Goal: Task Accomplishment & Management: Manage account settings

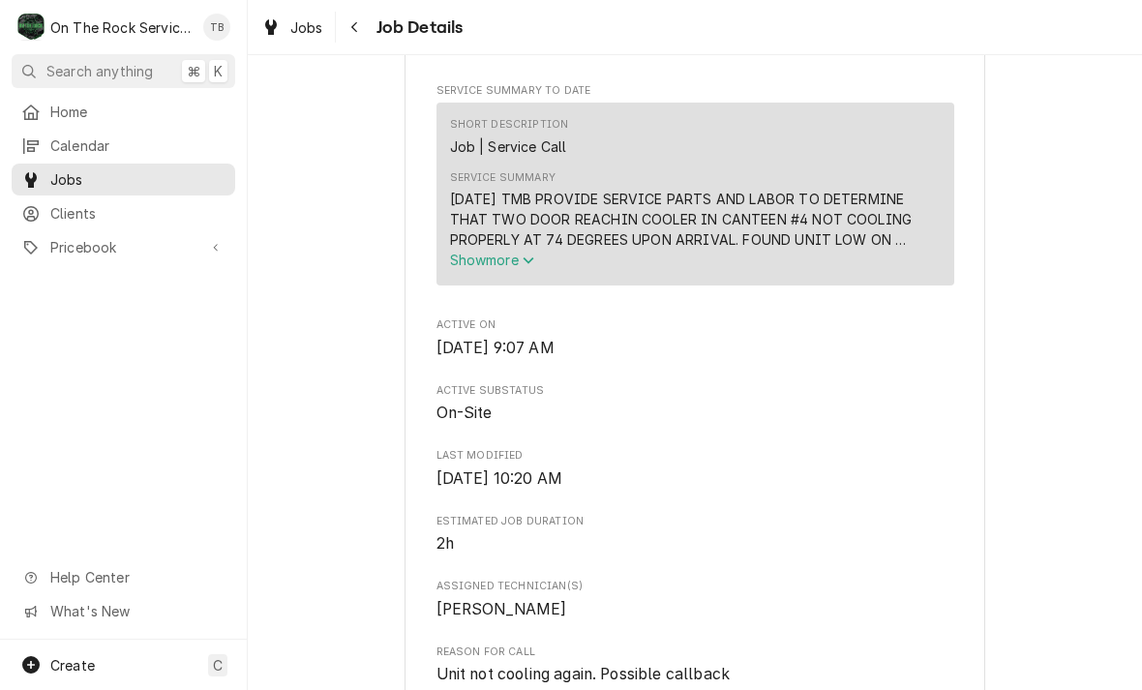
scroll to position [721, 0]
click at [529, 266] on icon "Service Summary" at bounding box center [528, 262] width 11 height 7
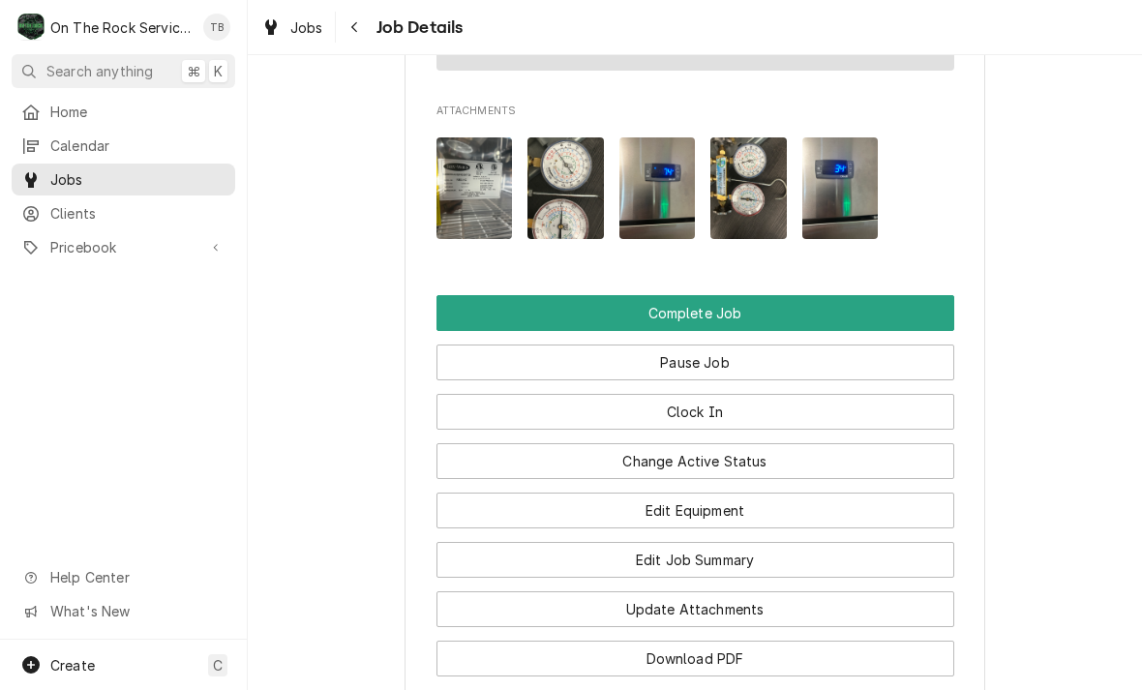
scroll to position [2240, 0]
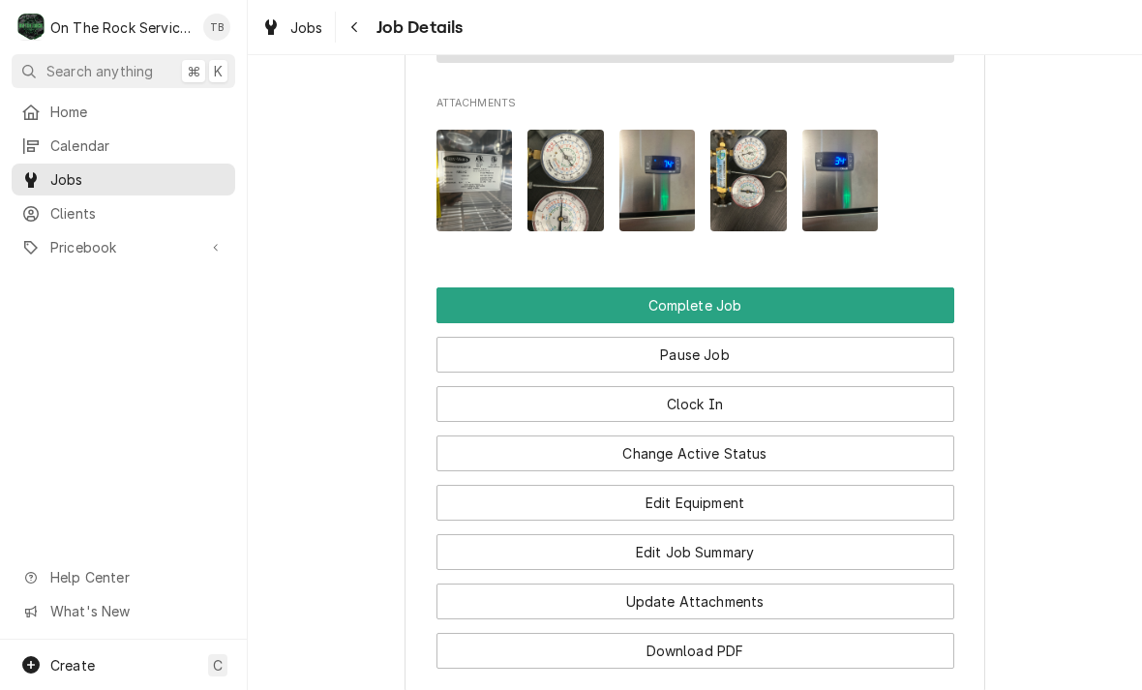
click at [705, 337] on button "Pause Job" at bounding box center [695, 355] width 518 height 36
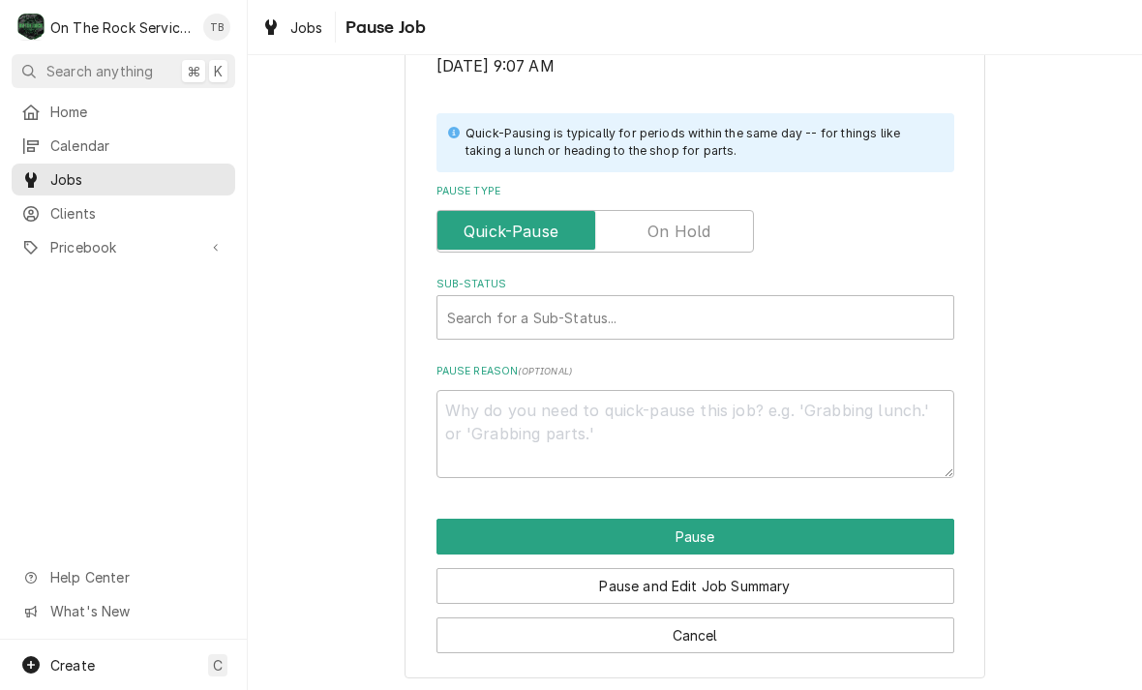
scroll to position [389, 0]
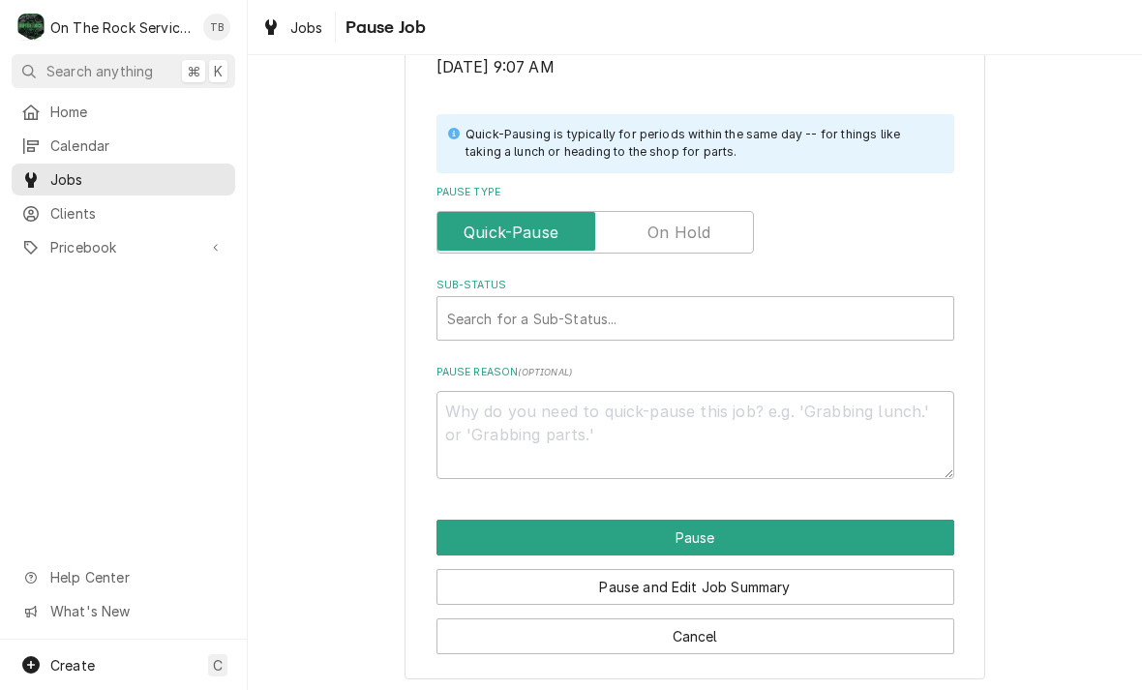
click at [695, 638] on button "Cancel" at bounding box center [695, 636] width 518 height 36
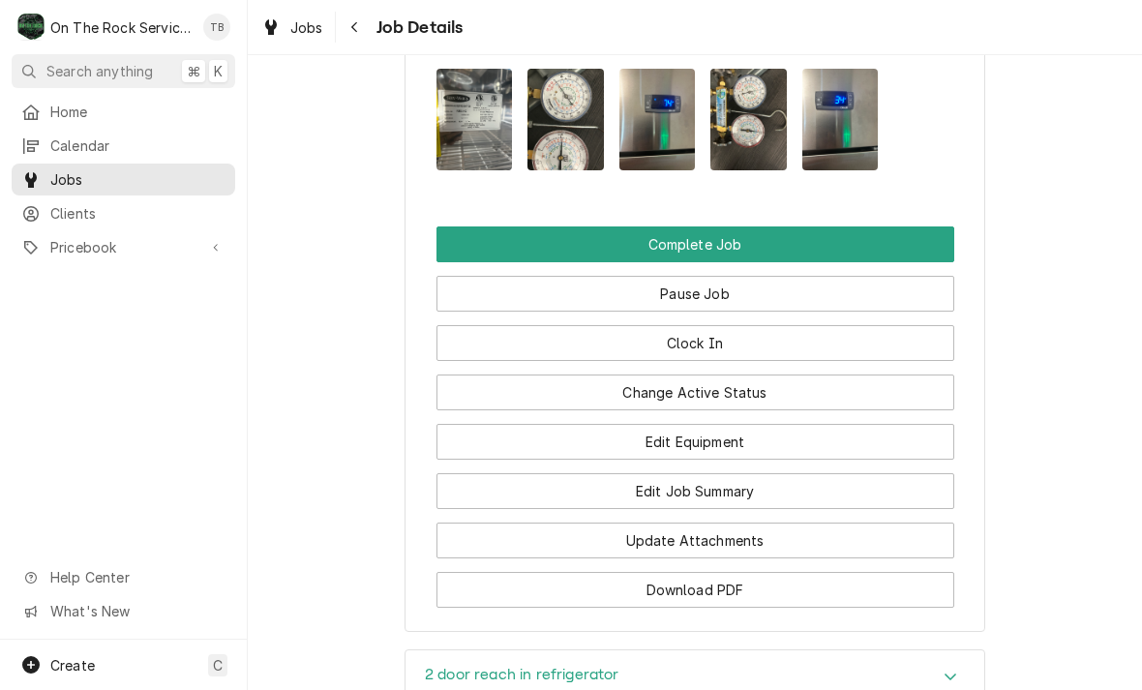
click at [716, 473] on button "Edit Job Summary" at bounding box center [695, 491] width 518 height 36
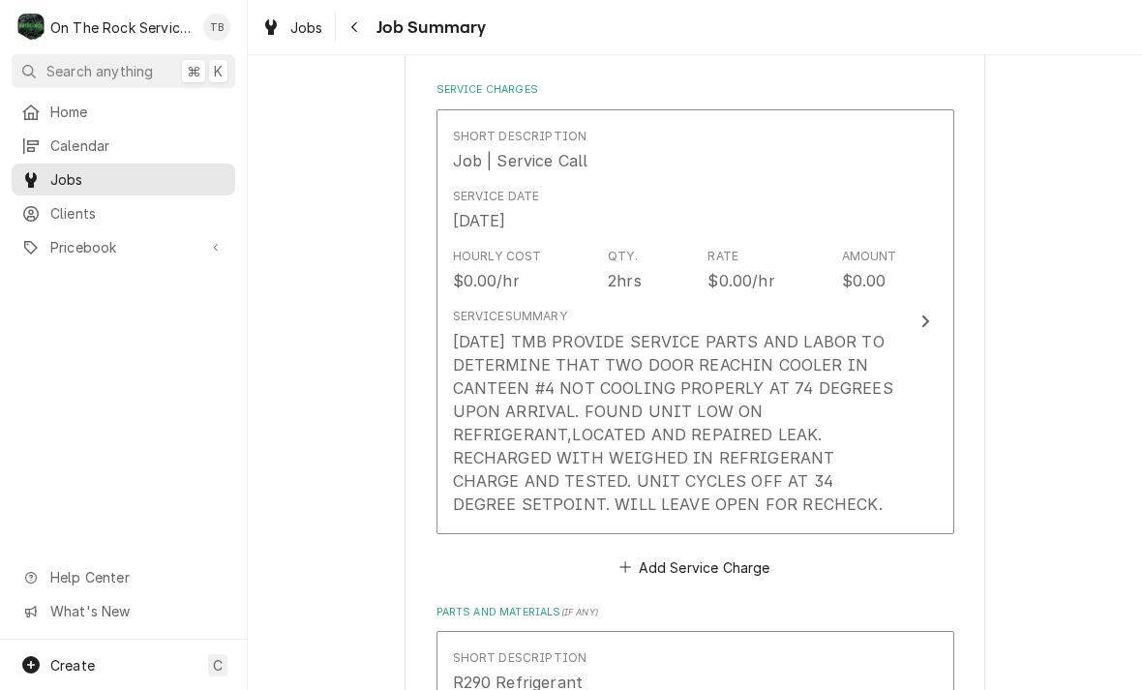
click at [694, 414] on div "10/1/25 TMB PROVIDE SERVICE PARTS AND LABOR TO DETERMINE THAT TWO DOOR REACHIN …" at bounding box center [675, 423] width 444 height 186
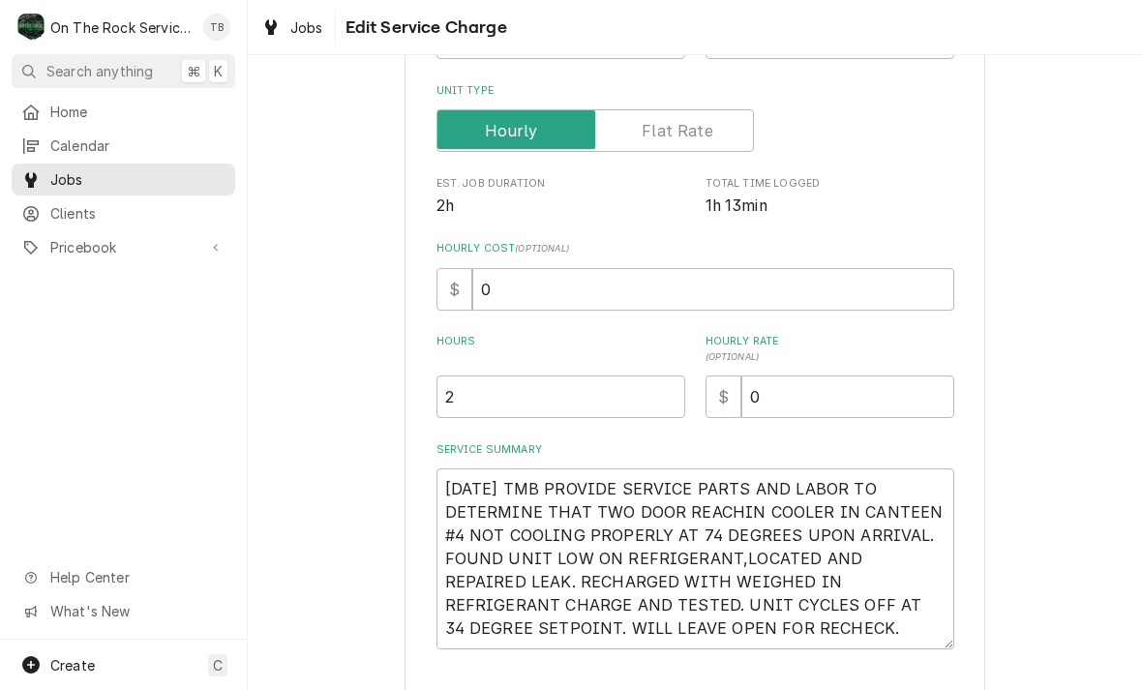
scroll to position [338, 0]
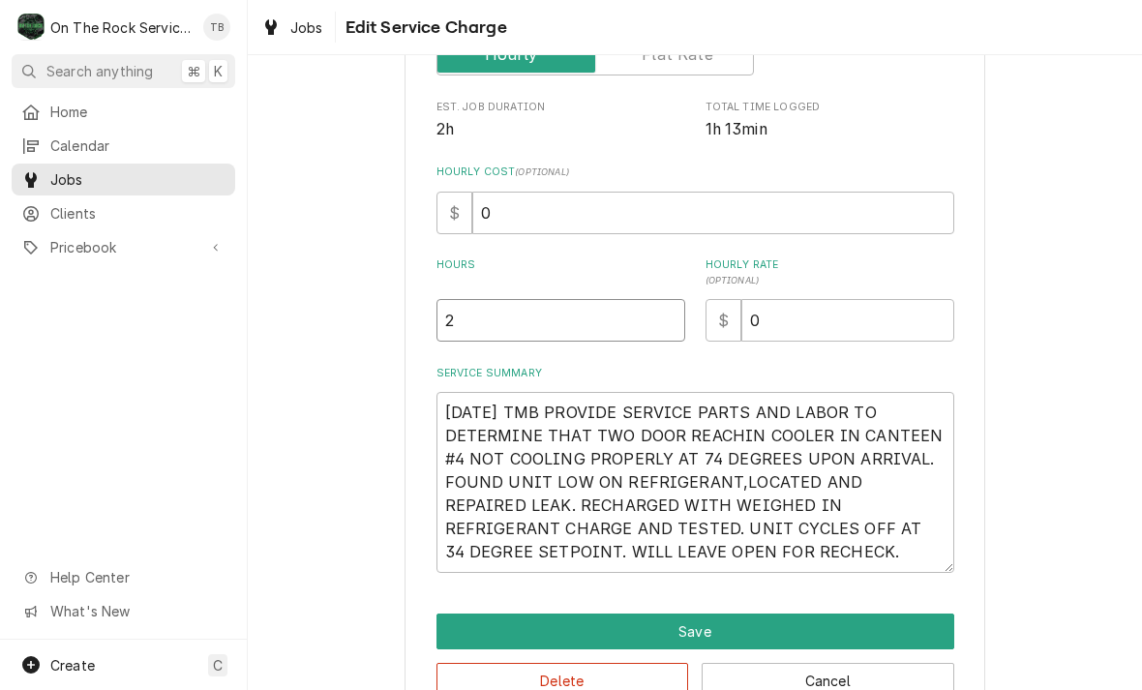
click at [490, 340] on input "2" at bounding box center [560, 320] width 249 height 43
type textarea "x"
type input "1"
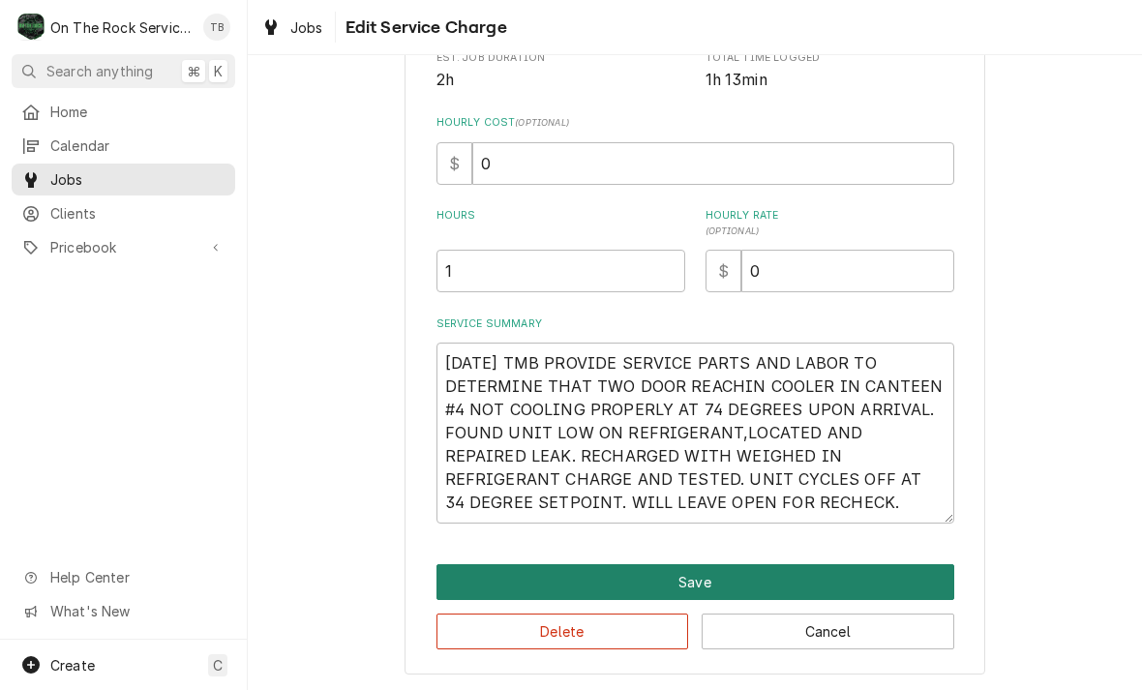
click at [708, 583] on button "Save" at bounding box center [695, 582] width 518 height 36
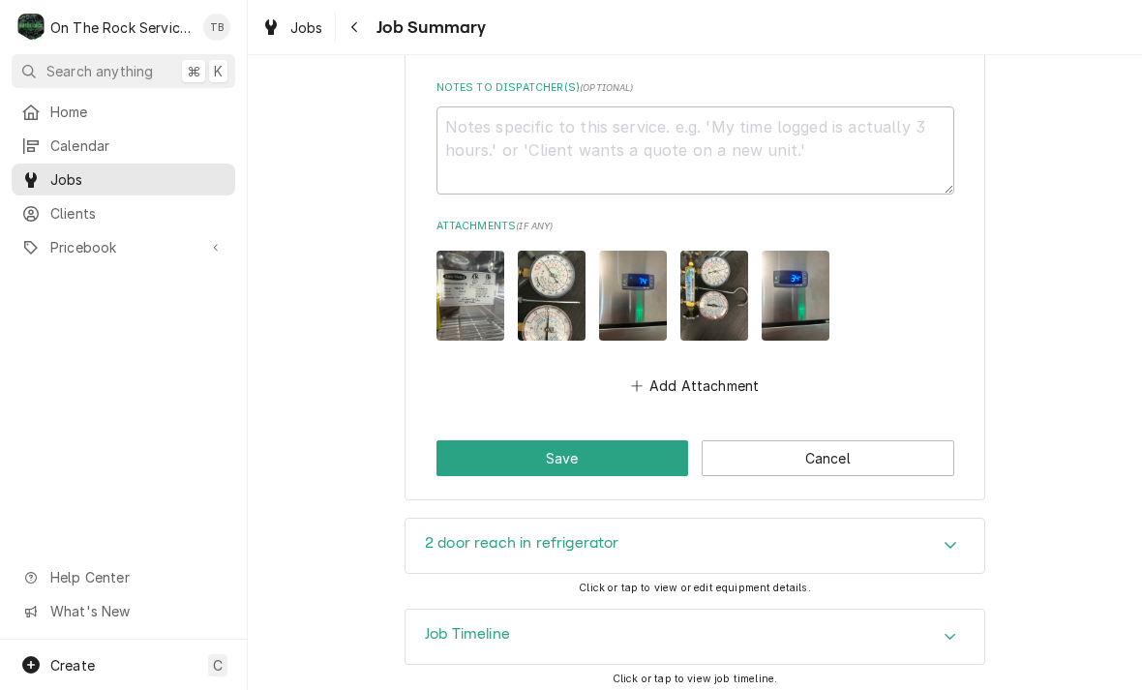
scroll to position [1778, 0]
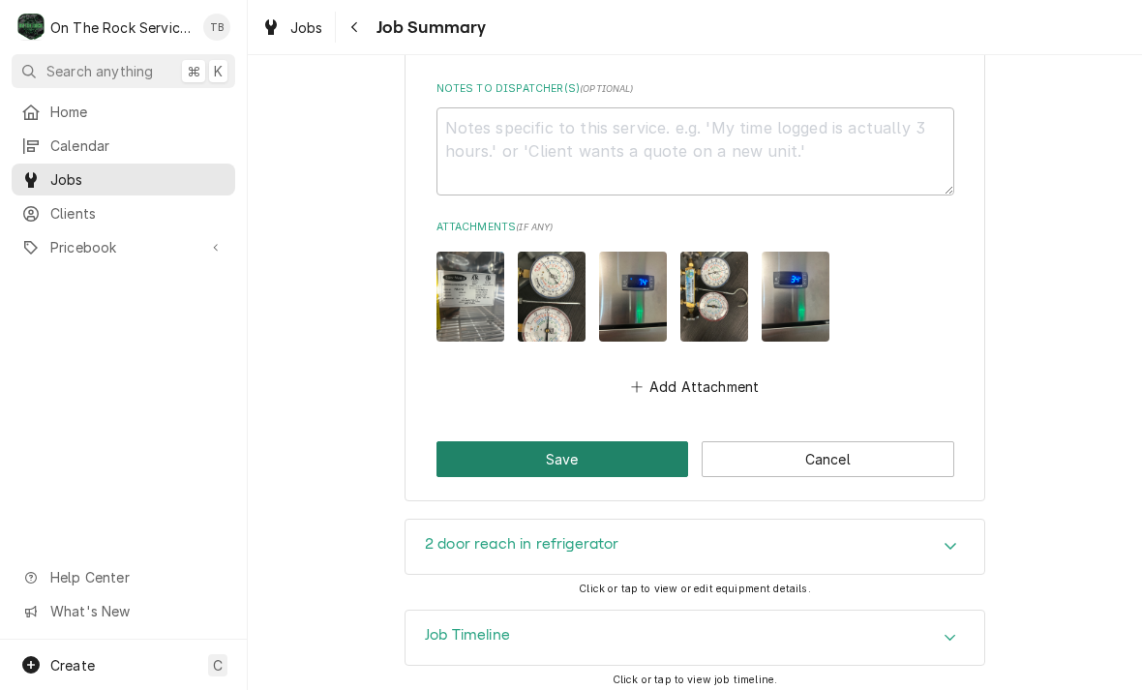
click at [599, 458] on button "Save" at bounding box center [562, 459] width 253 height 36
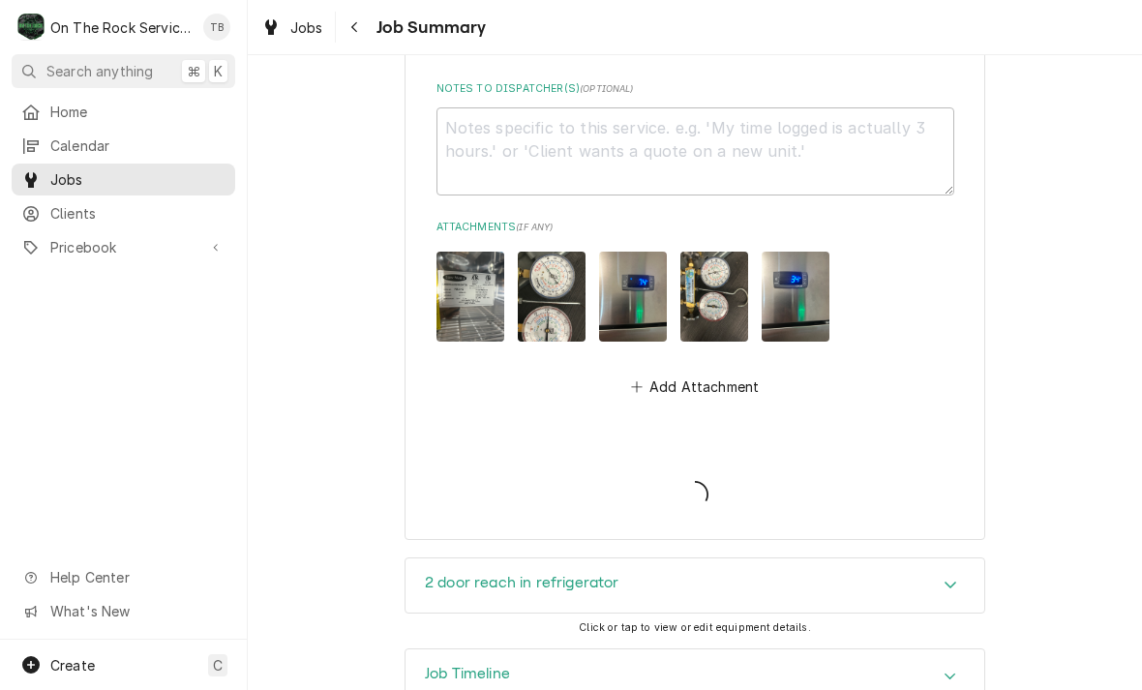
type textarea "x"
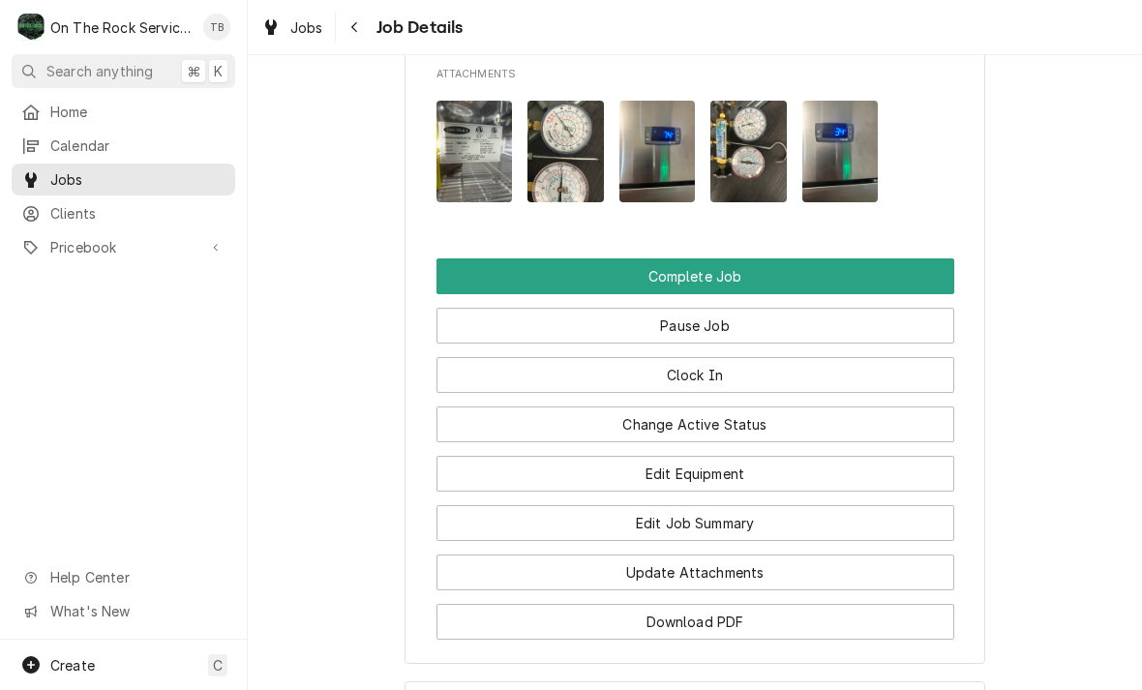
scroll to position [2219, 0]
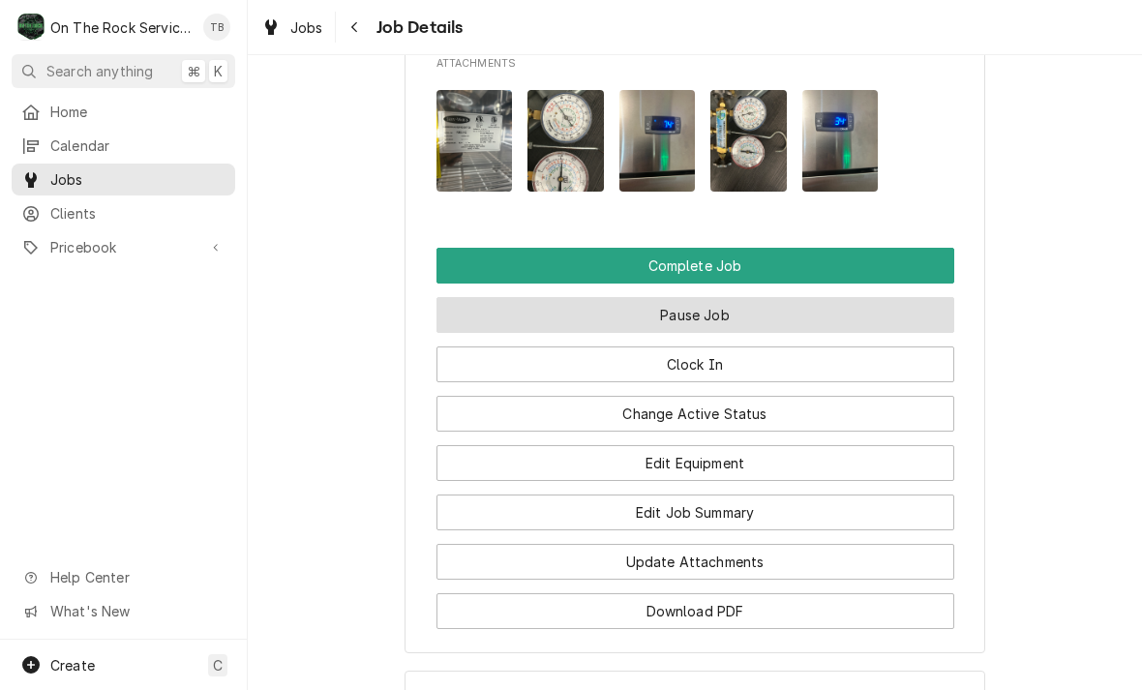
click at [742, 297] on button "Pause Job" at bounding box center [695, 315] width 518 height 36
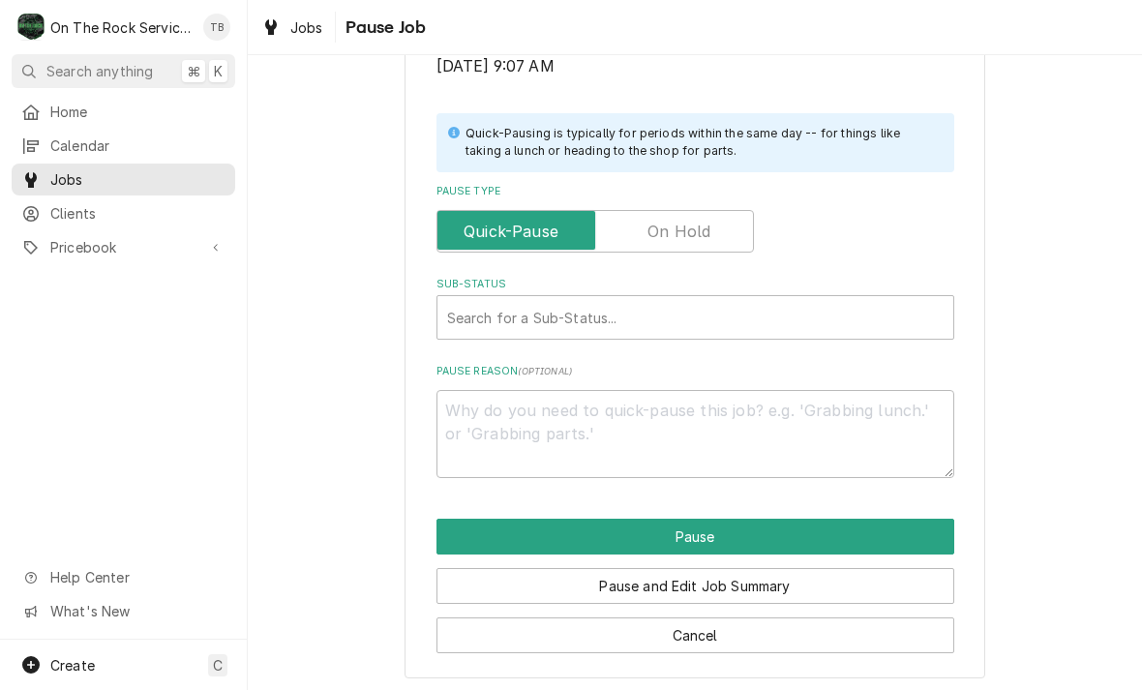
scroll to position [389, 0]
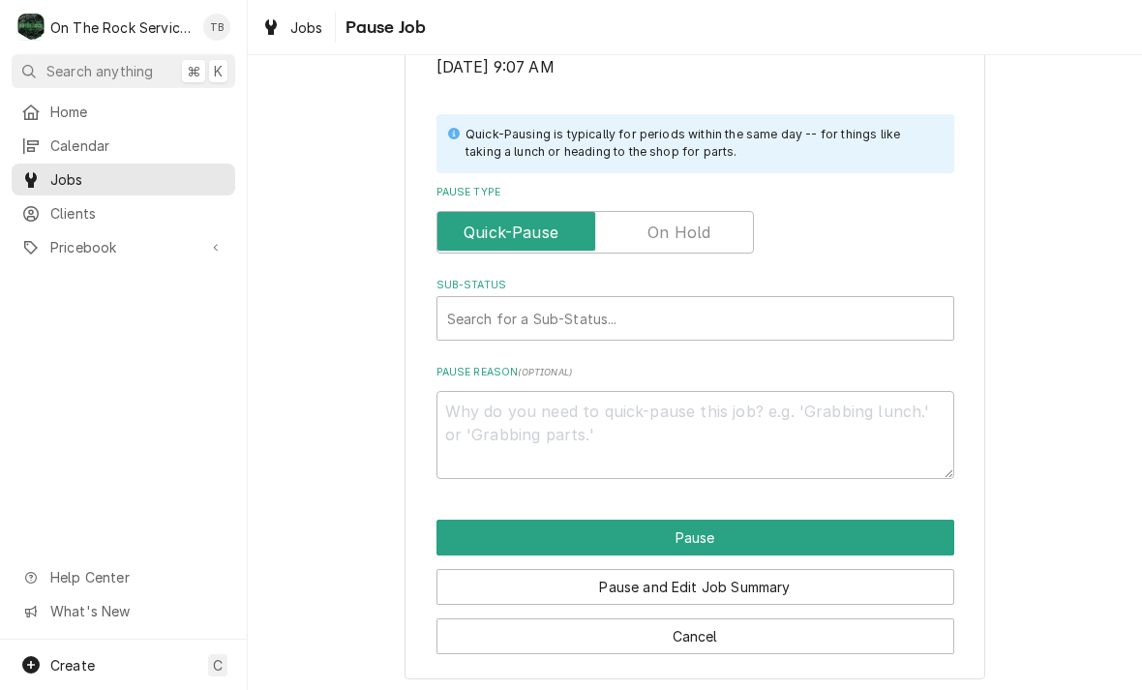
click at [683, 228] on label "Pause Type" at bounding box center [594, 232] width 317 height 43
click at [683, 228] on input "Pause Type" at bounding box center [595, 232] width 300 height 43
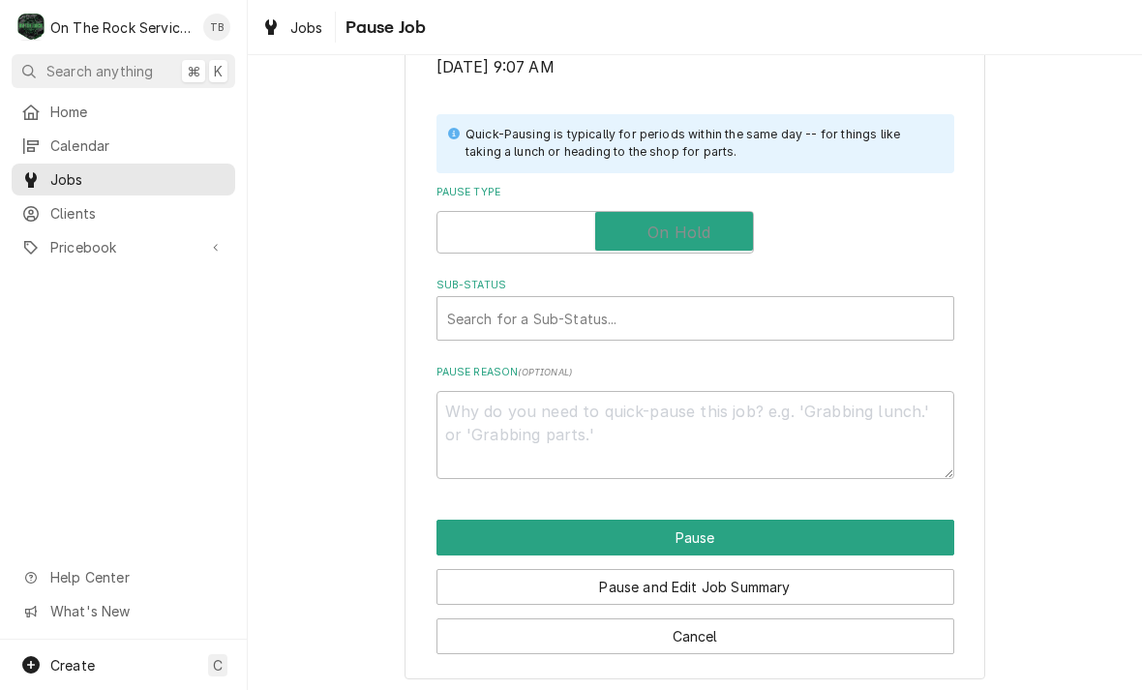
checkbox input "true"
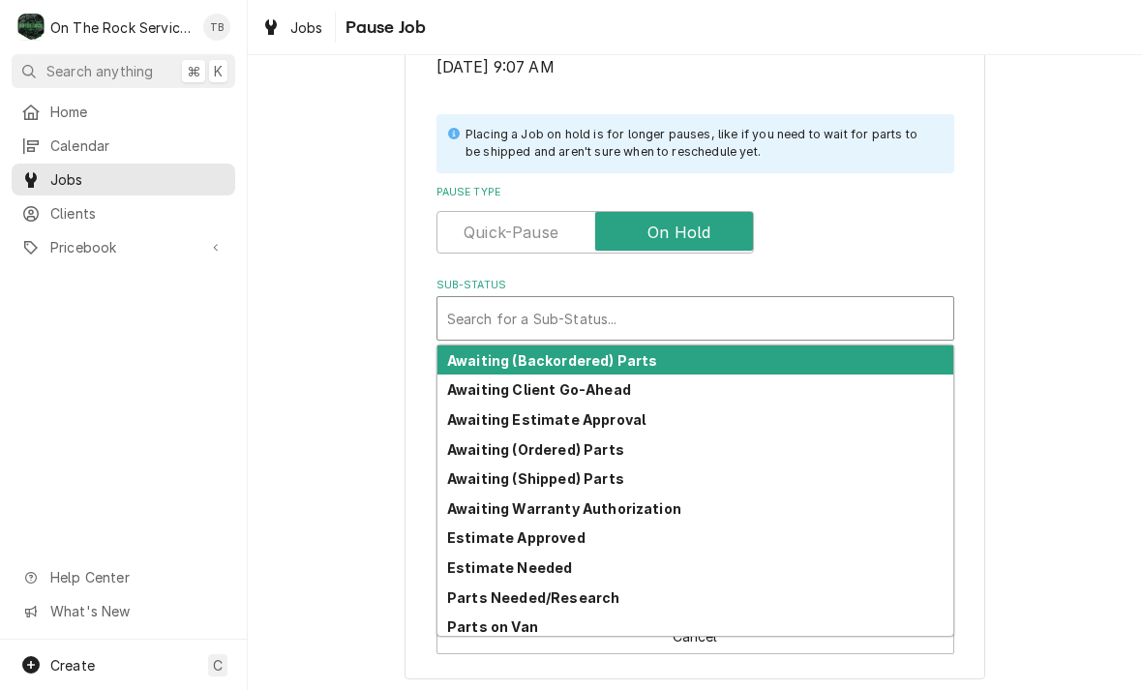
click at [598, 593] on strong "Parts Needed/Research" at bounding box center [533, 597] width 172 height 16
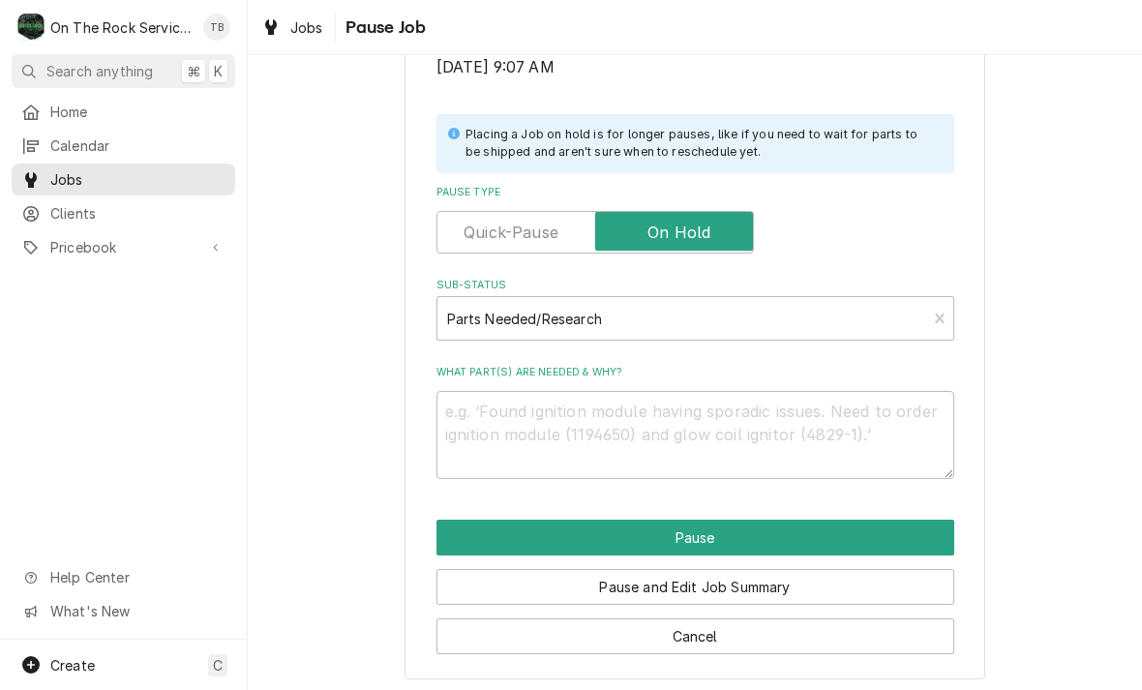
scroll to position [366, 0]
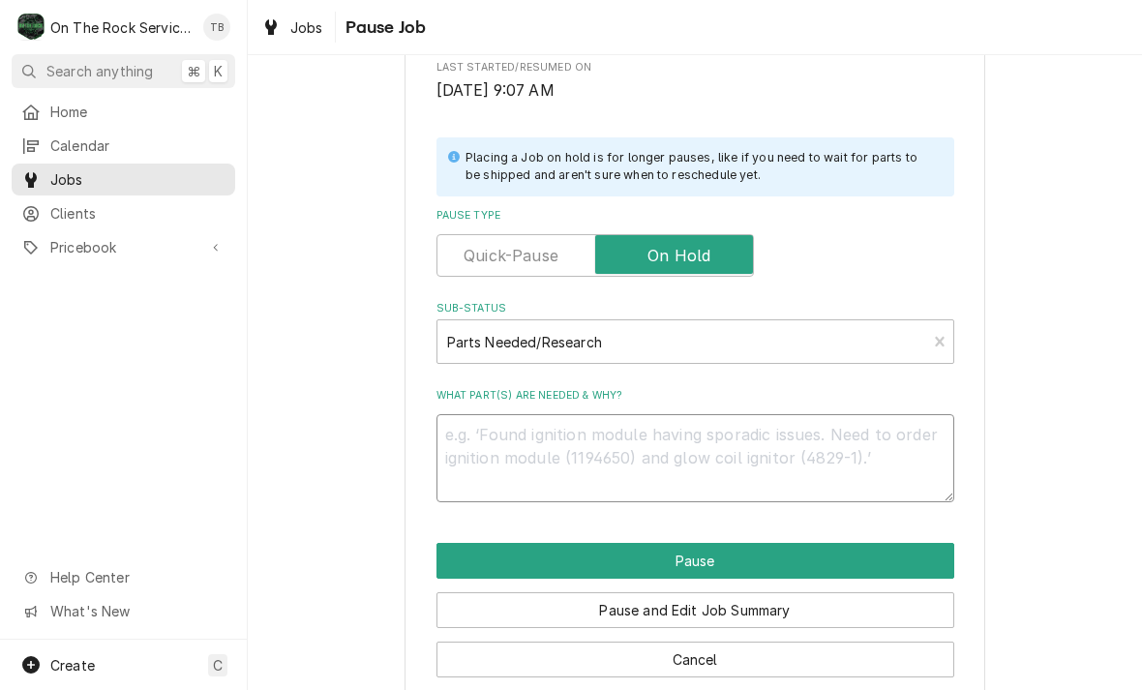
click at [498, 441] on textarea "What part(s) are needed & why?" at bounding box center [695, 458] width 518 height 88
type textarea "x"
type textarea "W"
type textarea "x"
type textarea "Wi"
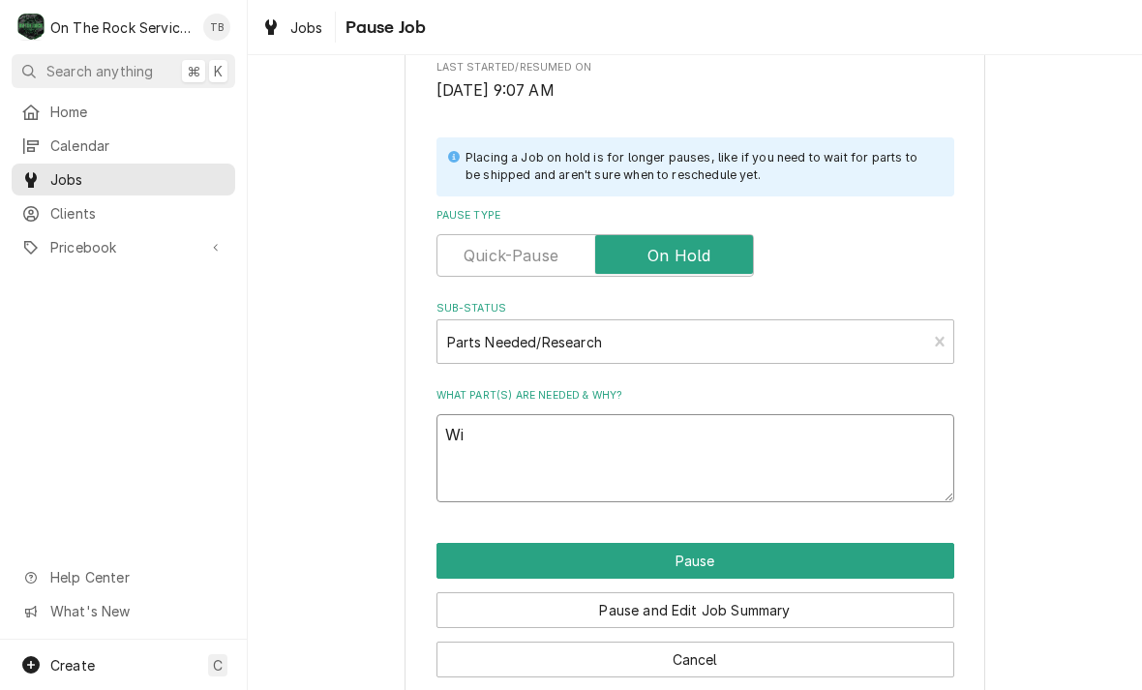
type textarea "x"
type textarea "Wil"
type textarea "x"
type textarea "Will"
type textarea "x"
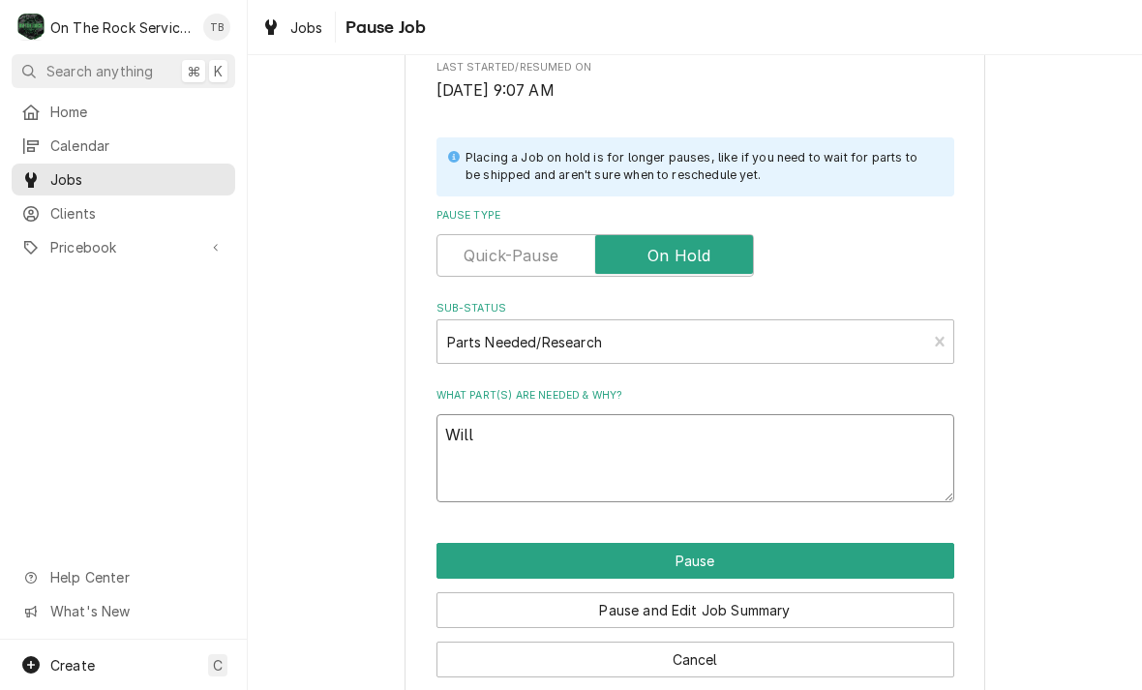
type textarea "Will"
type textarea "x"
type textarea "Will l"
type textarea "x"
type textarea "Will le"
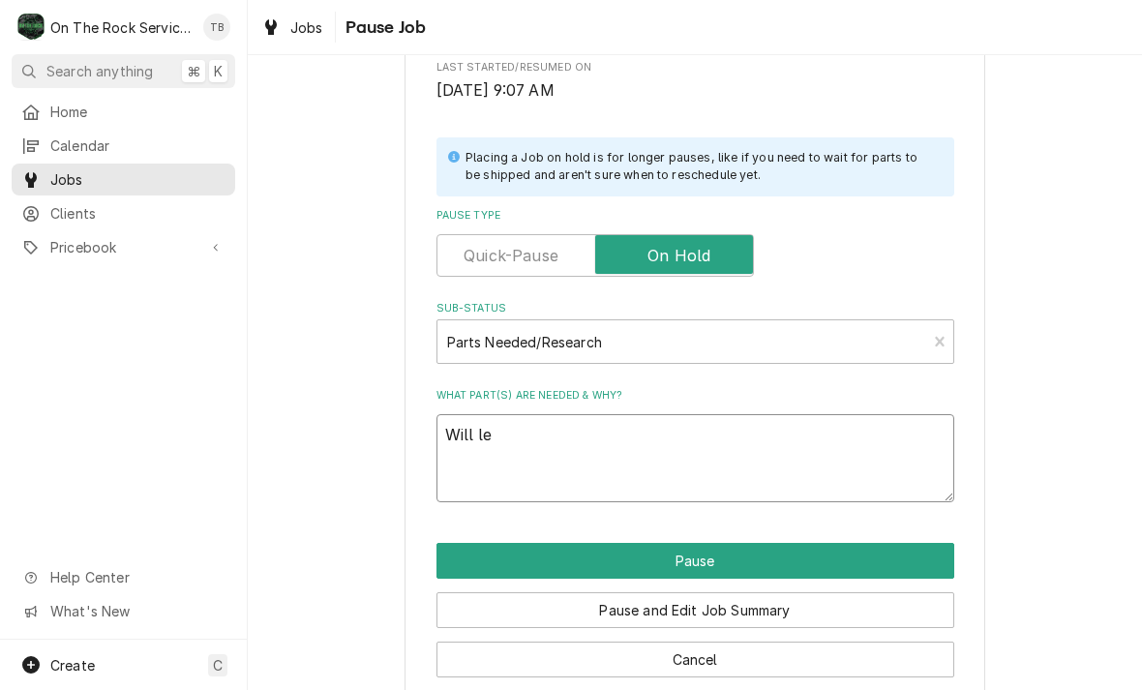
type textarea "x"
type textarea "Will lea"
type textarea "x"
type textarea "Will leav"
type textarea "x"
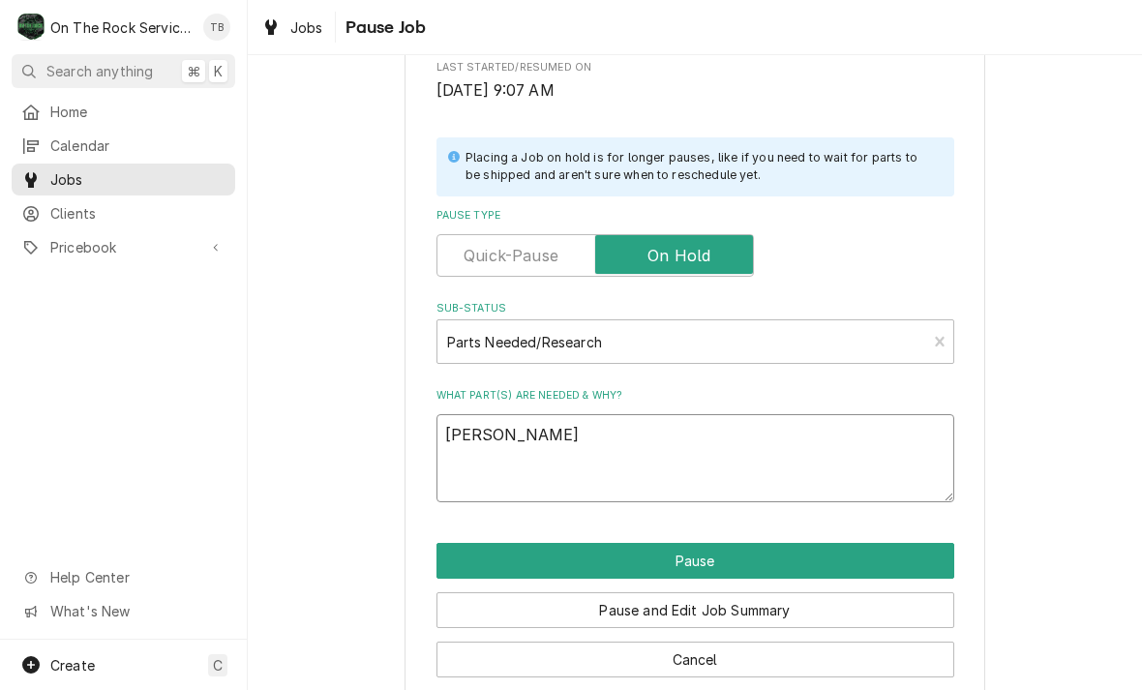
type textarea "Will leave"
type textarea "x"
type textarea "Will leave"
type textarea "x"
type textarea "Will leave o"
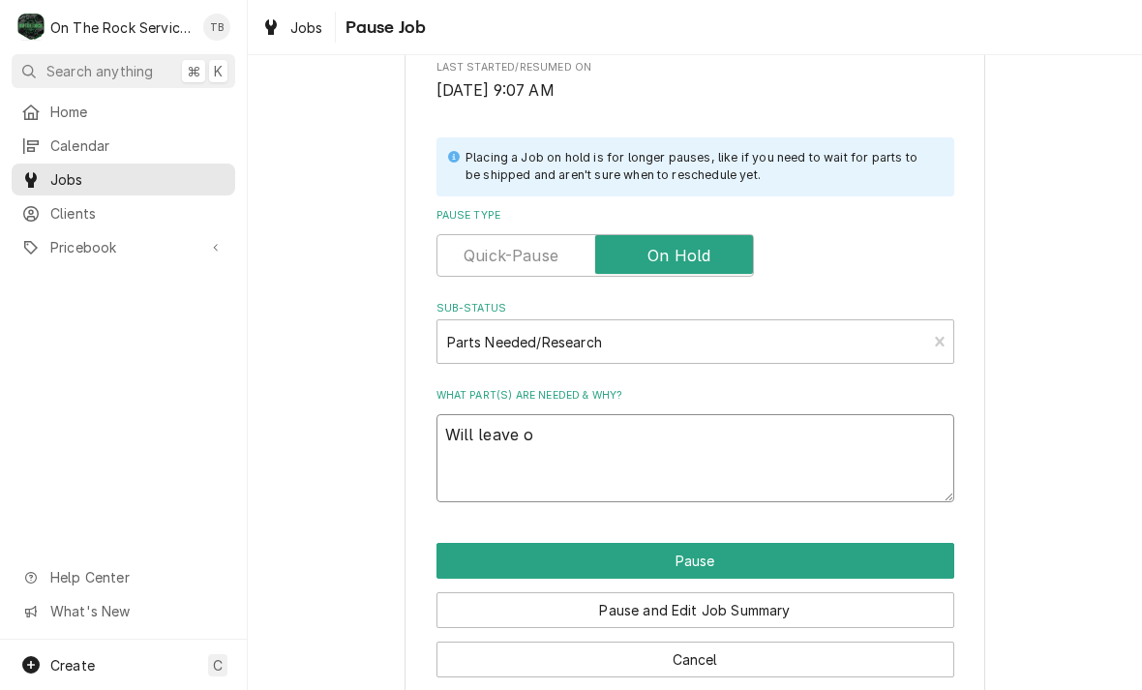
type textarea "x"
type textarea "Will leave ope"
type textarea "x"
type textarea "Will leave open"
type textarea "x"
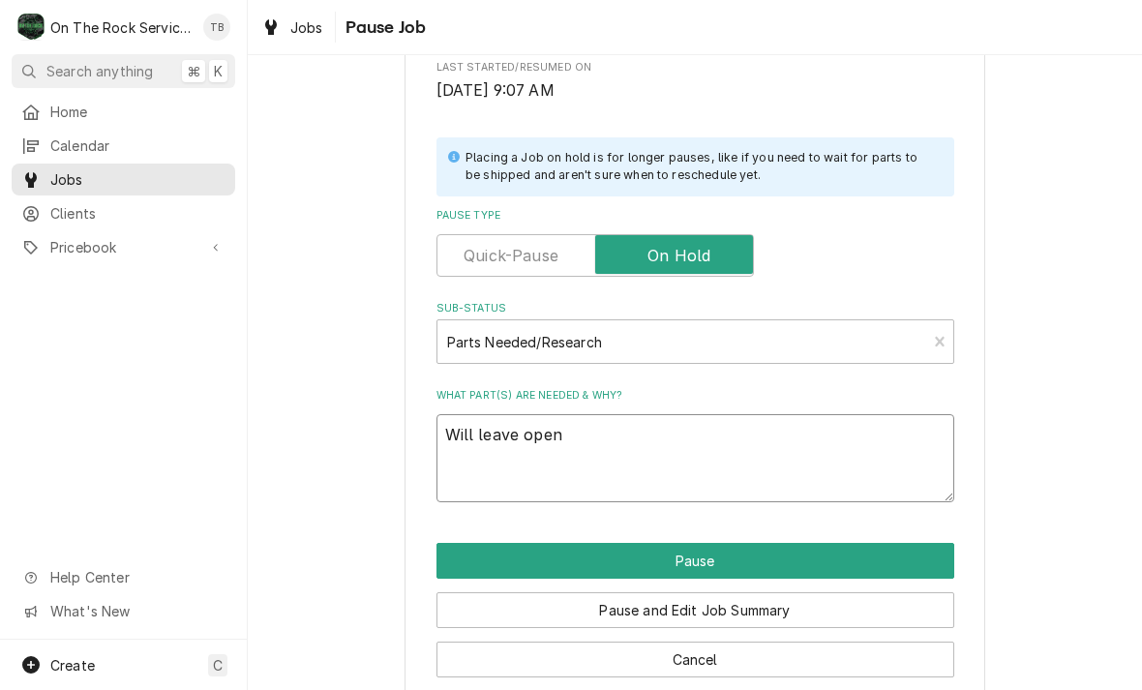
type textarea "Will leave open"
type textarea "x"
type textarea "Will leave open f"
type textarea "x"
type textarea "Will leave open fo"
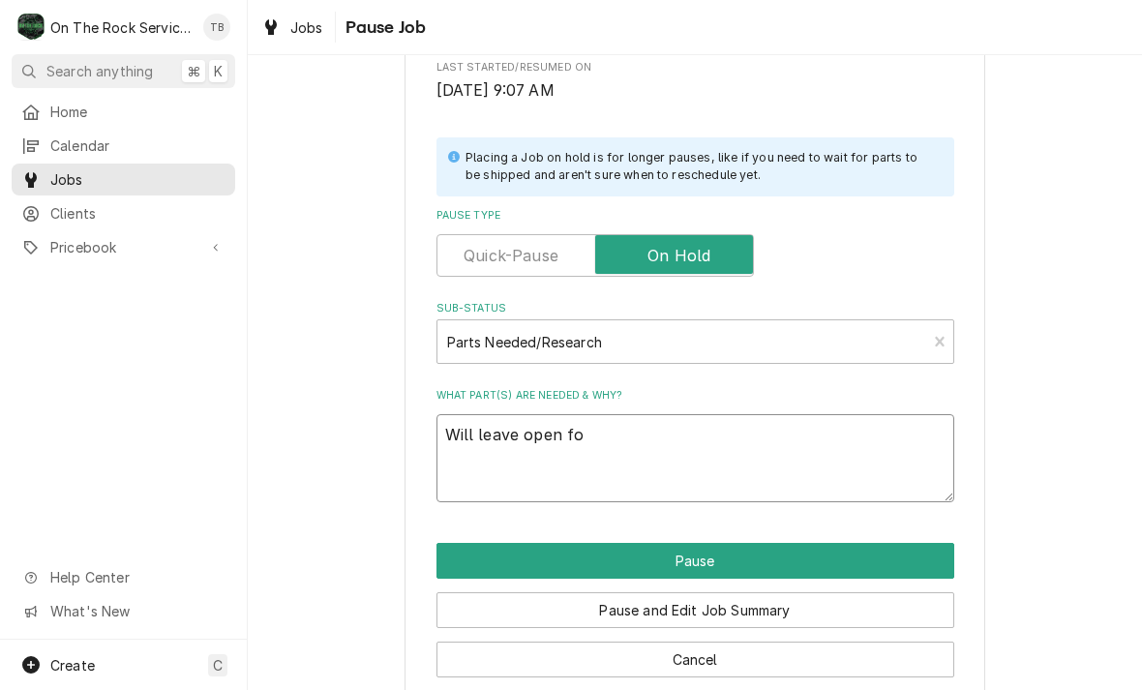
type textarea "x"
type textarea "Will leave open for"
type textarea "x"
type textarea "Will leave open for"
type textarea "x"
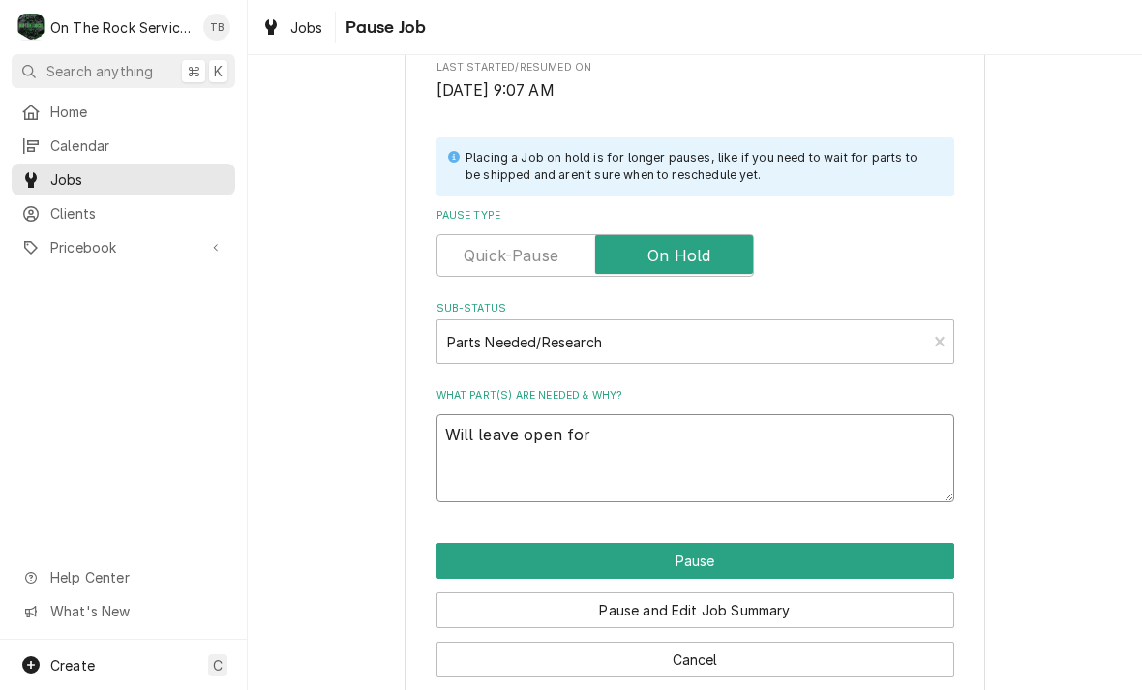
type textarea "Will leave open for r"
type textarea "x"
type textarea "Will leave open for re"
type textarea "x"
type textarea "Will leave open for rec"
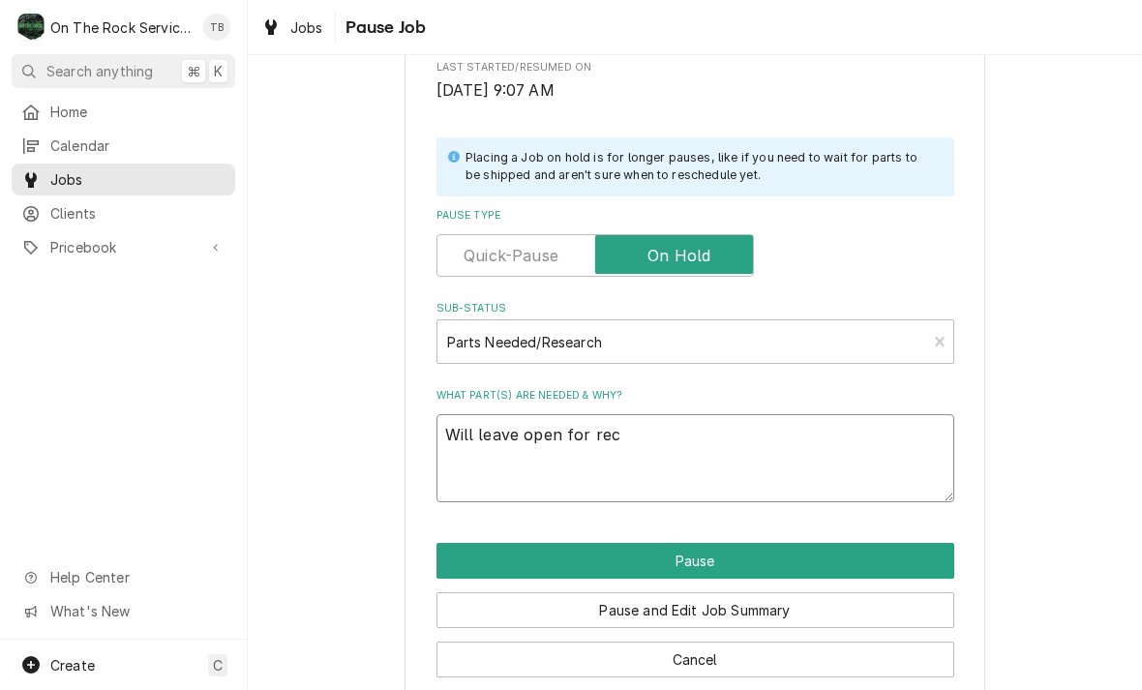
type textarea "x"
type textarea "Will leave open for rech"
type textarea "x"
type textarea "Will leave open for reche"
type textarea "x"
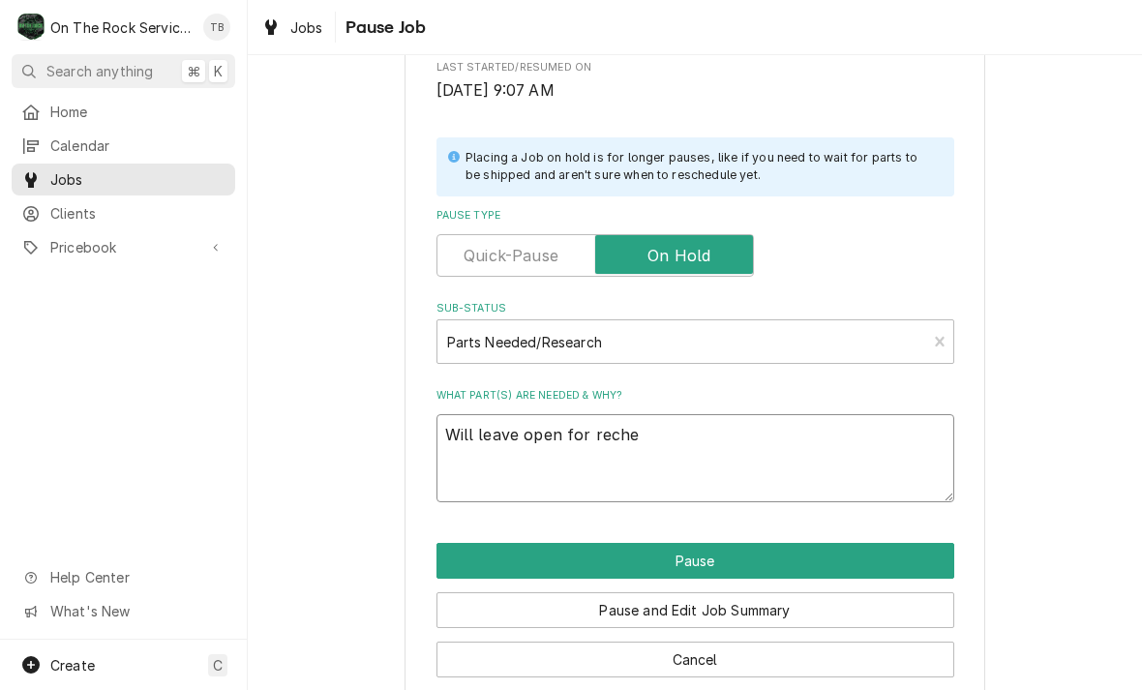
type textarea "Will leave open for rechec"
type textarea "x"
type textarea "Will leave open for recheck"
type textarea "x"
type textarea "Will leave open for recheck."
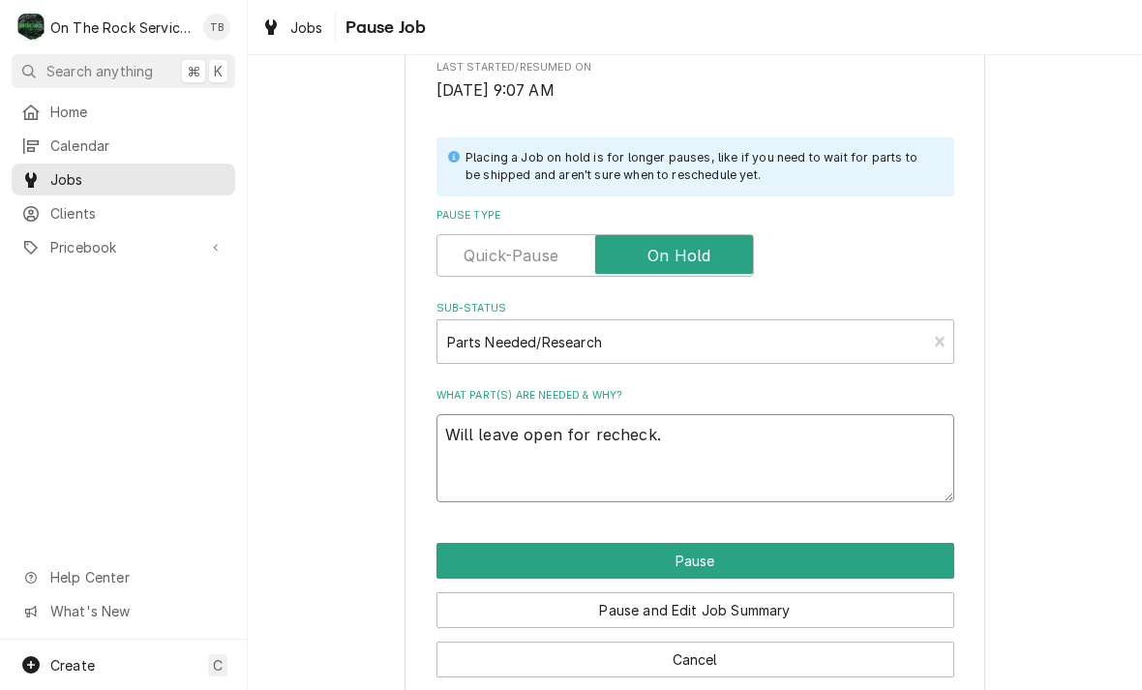
type textarea "x"
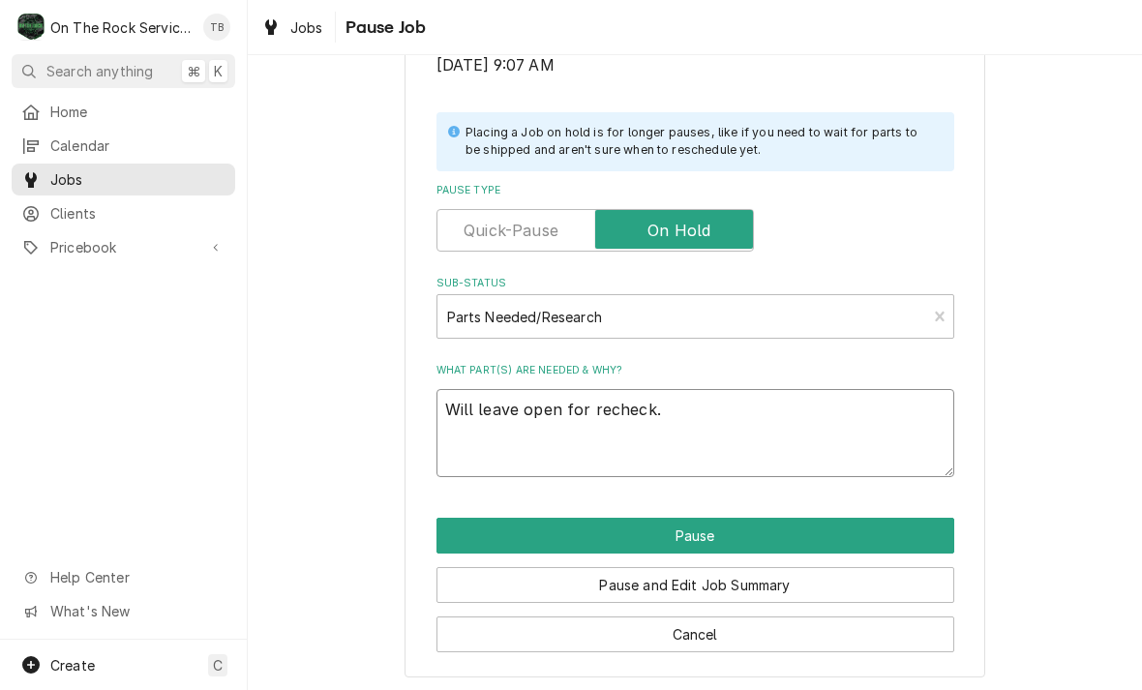
scroll to position [389, 0]
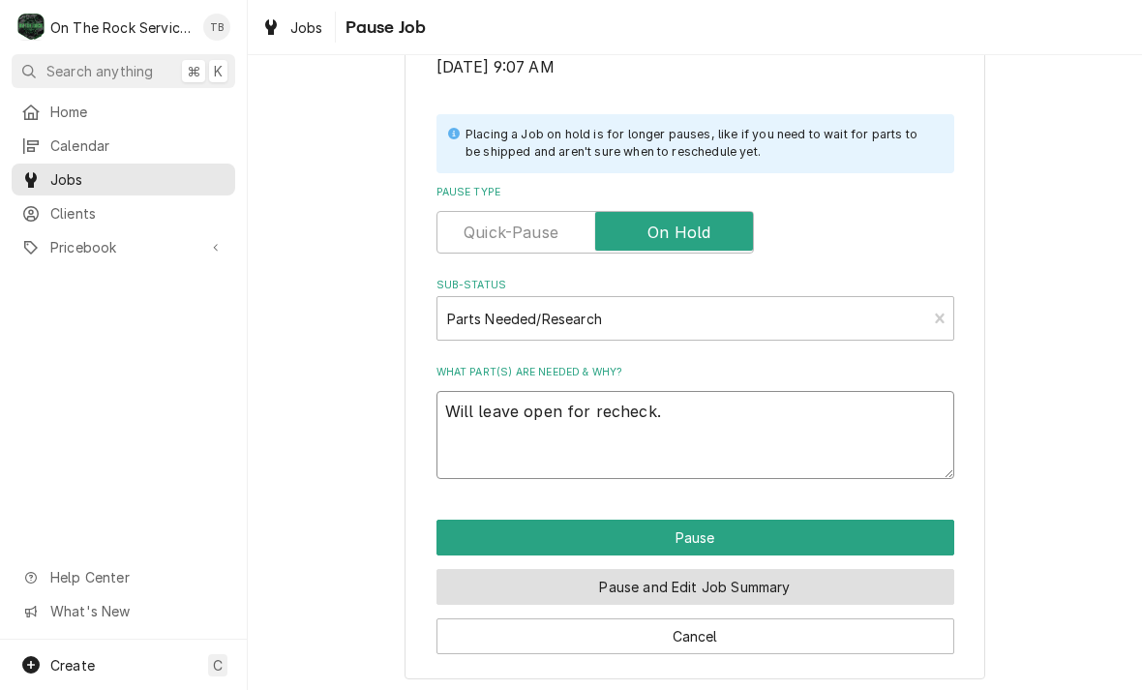
type textarea "Will leave open for recheck."
click at [716, 576] on button "Pause and Edit Job Summary" at bounding box center [695, 587] width 518 height 36
type textarea "x"
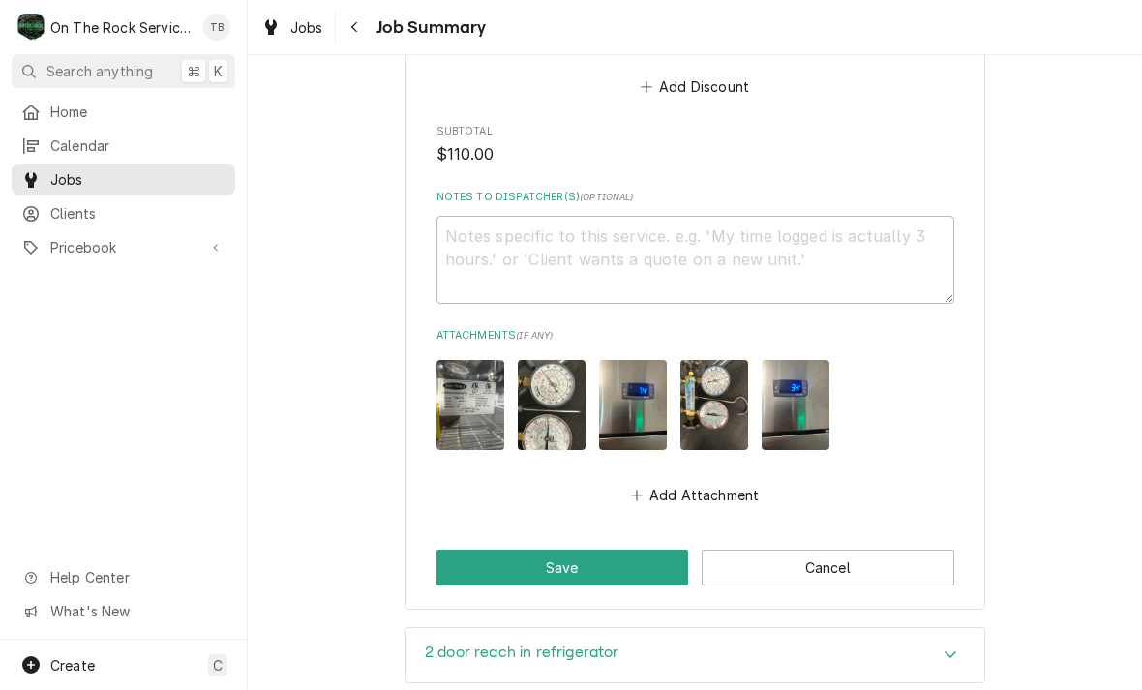
scroll to position [1677, 0]
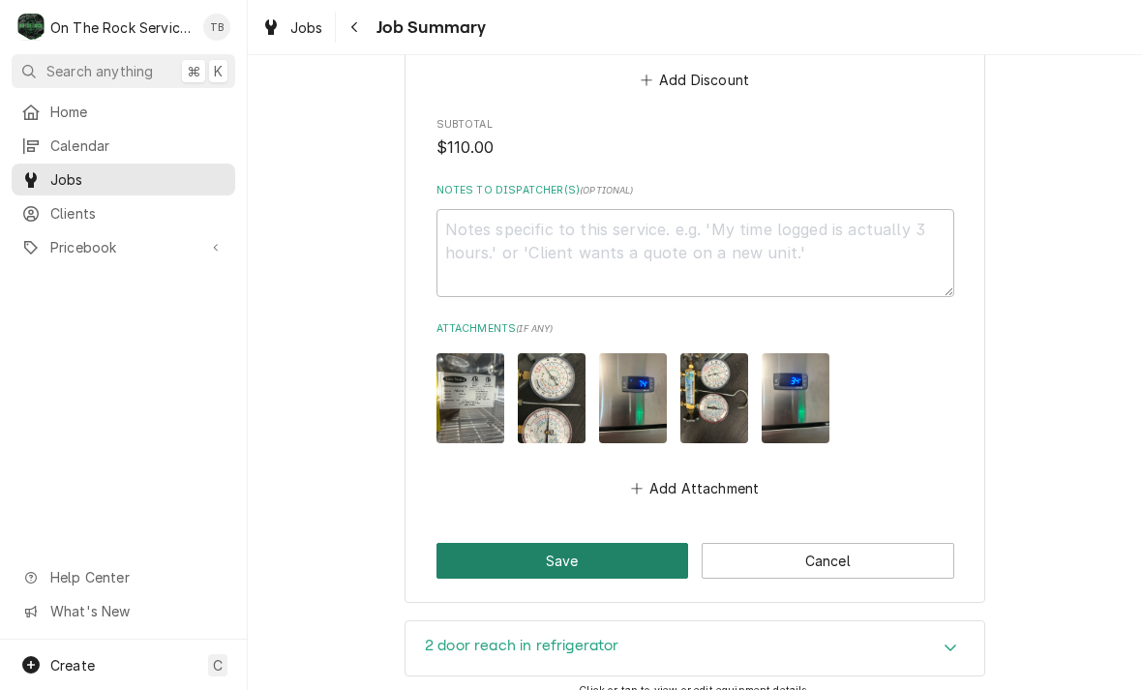
click at [581, 544] on button "Save" at bounding box center [562, 561] width 253 height 36
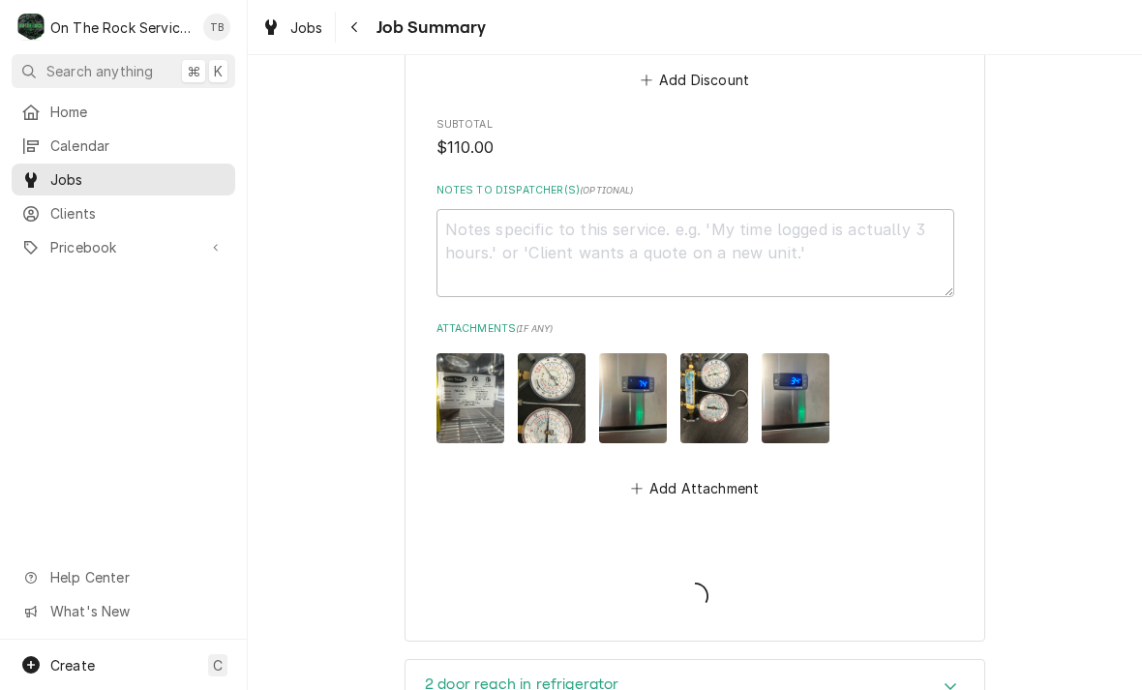
type textarea "x"
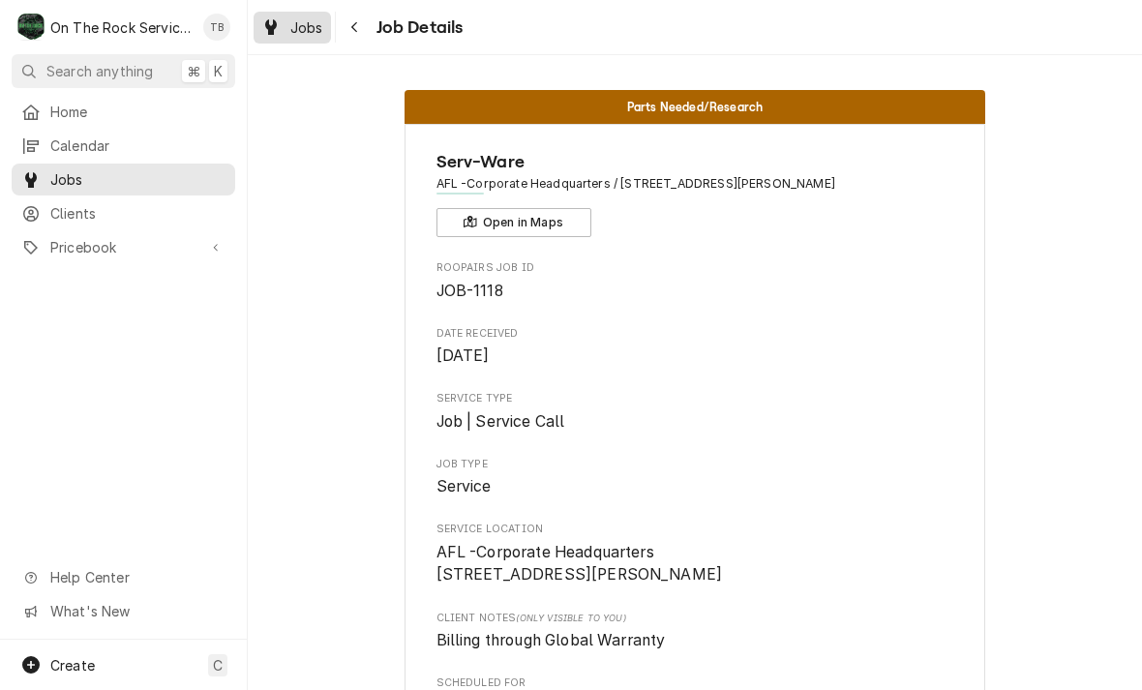
click at [281, 31] on div "Jobs" at bounding box center [292, 27] width 70 height 24
